Goal: Transaction & Acquisition: Purchase product/service

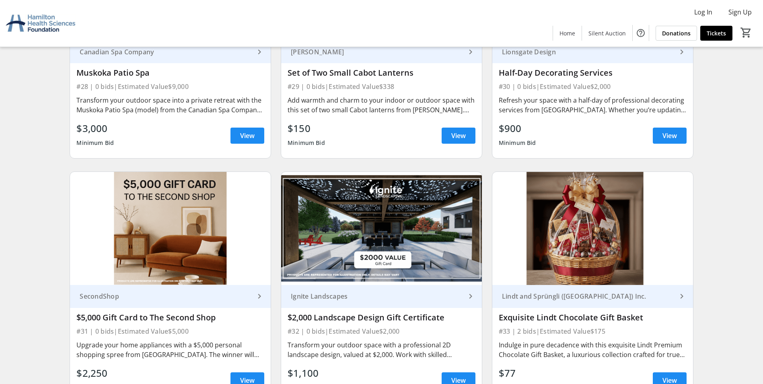
scroll to position [2502, 0]
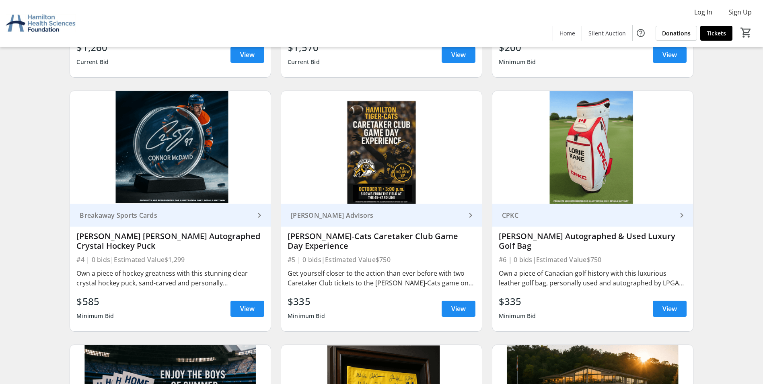
scroll to position [80, 0]
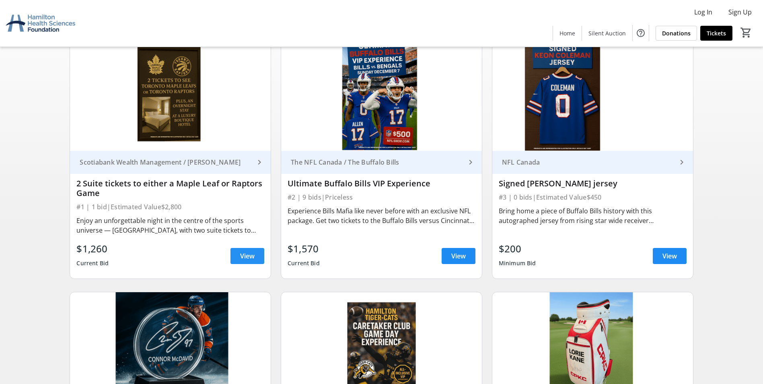
click at [242, 253] on span "View" at bounding box center [247, 256] width 14 height 10
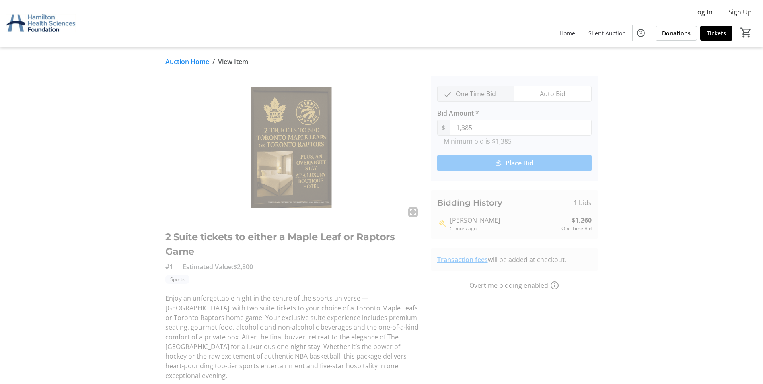
scroll to position [80, 0]
